Goal: Task Accomplishment & Management: Manage account settings

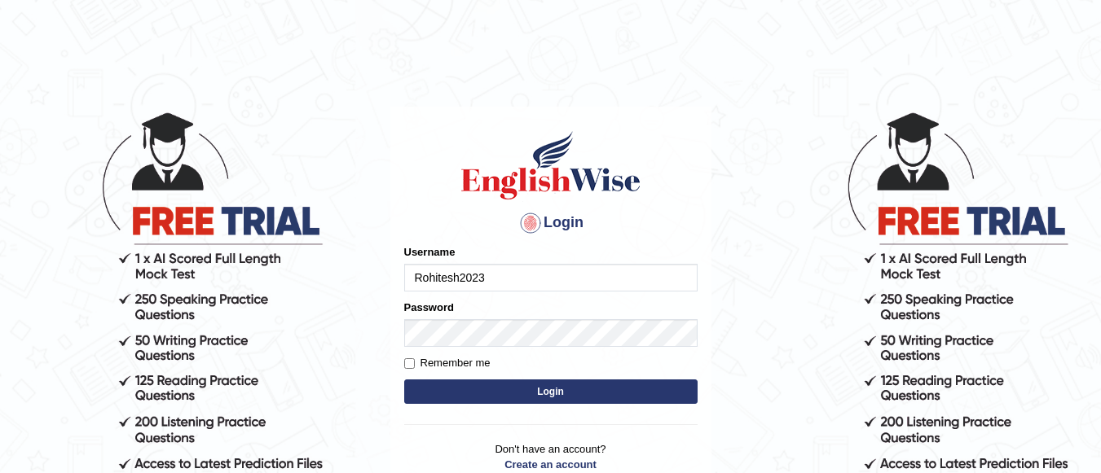
type input "Rohitesh2023"
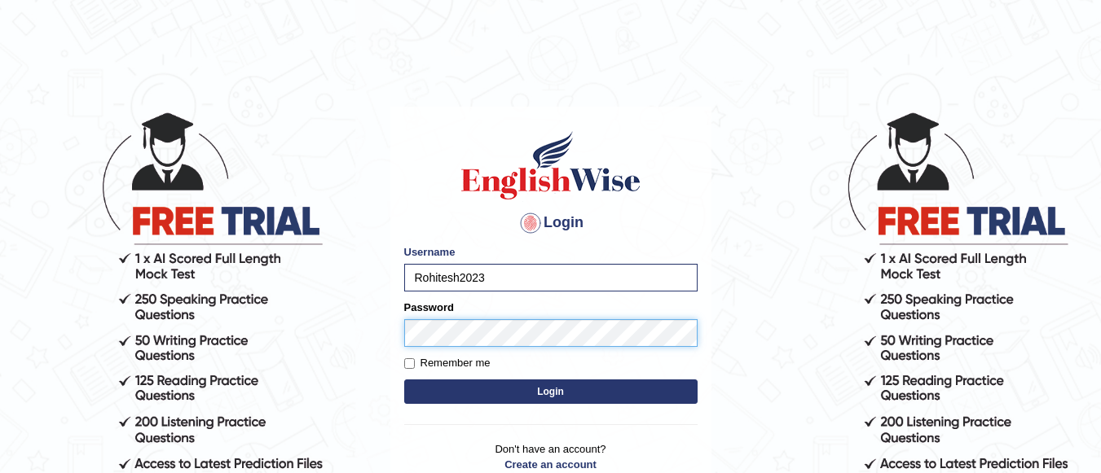
click at [404, 380] on button "Login" at bounding box center [550, 392] width 293 height 24
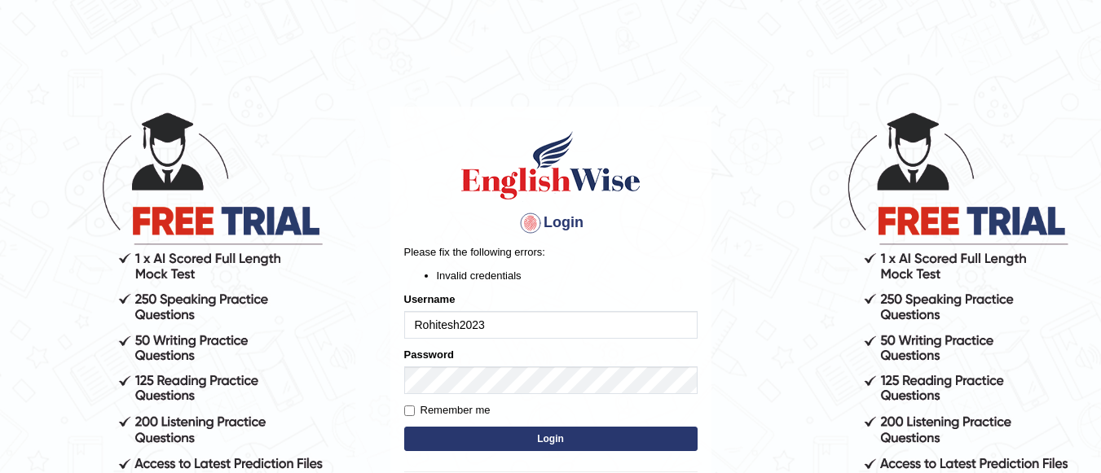
click at [457, 323] on input "Rohitesh2023" at bounding box center [550, 325] width 293 height 28
type input "Rohiteshmishra2023"
click at [517, 445] on button "Login" at bounding box center [550, 439] width 293 height 24
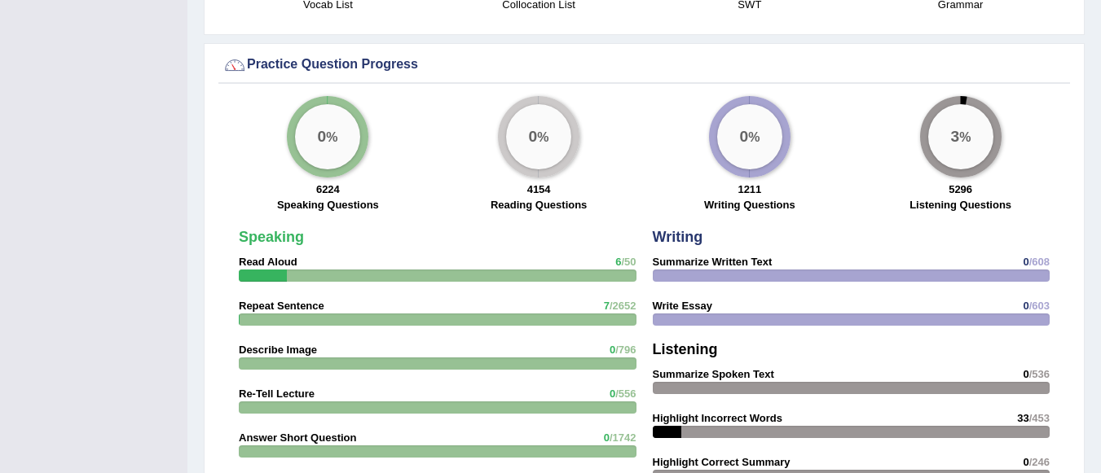
scroll to position [1655, 0]
